Goal: Task Accomplishment & Management: Use online tool/utility

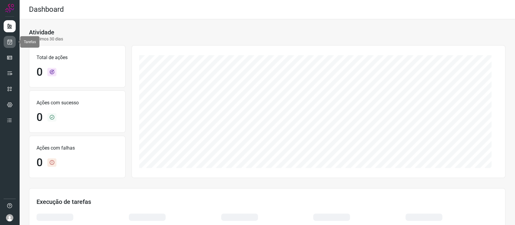
click at [10, 45] on link at bounding box center [10, 42] width 12 height 12
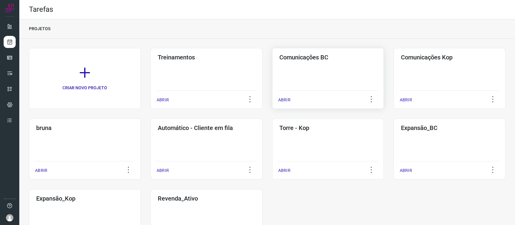
click at [393, 66] on div "Comunicações BC ABRIR" at bounding box center [449, 78] width 112 height 61
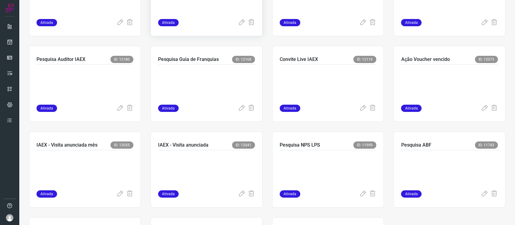
scroll to position [201, 0]
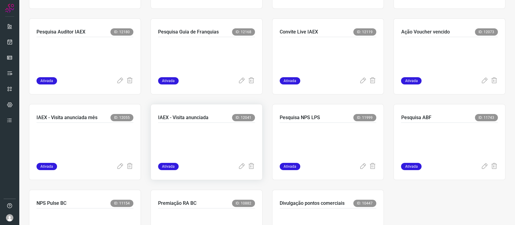
click at [222, 134] on p at bounding box center [203, 141] width 90 height 30
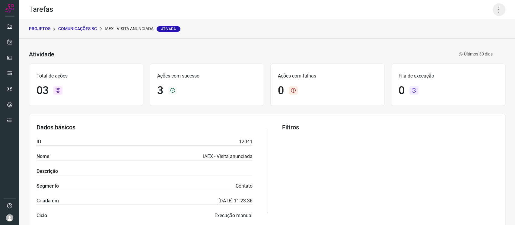
click at [492, 12] on icon at bounding box center [498, 9] width 13 height 13
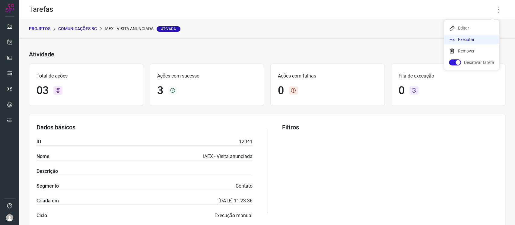
click at [465, 39] on li "Executar" at bounding box center [471, 40] width 55 height 10
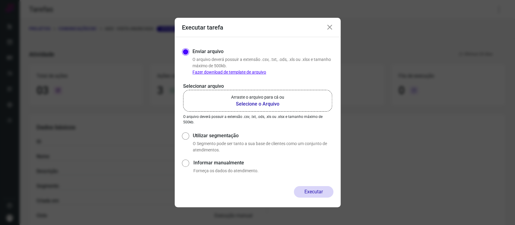
click at [236, 103] on b "Selecione o Arquivo" at bounding box center [257, 103] width 53 height 7
click at [0, 0] on input "Arraste o arquivo para cá ou Selecione o Arquivo" at bounding box center [0, 0] width 0 height 0
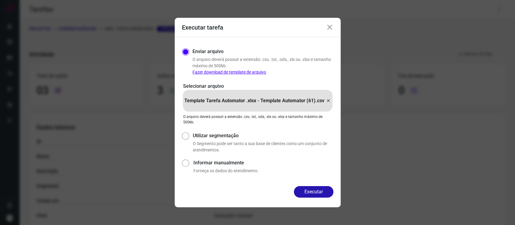
click at [309, 199] on div "Executar" at bounding box center [258, 196] width 166 height 21
click at [308, 192] on button "Executar" at bounding box center [313, 191] width 39 height 11
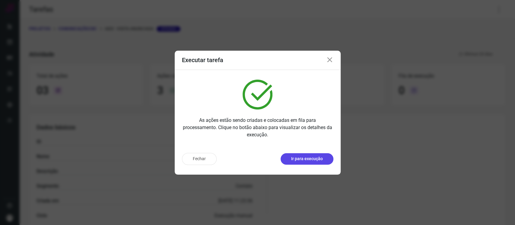
click at [321, 156] on p "Ir para execução" at bounding box center [307, 159] width 32 height 6
